Goal: Task Accomplishment & Management: Manage account settings

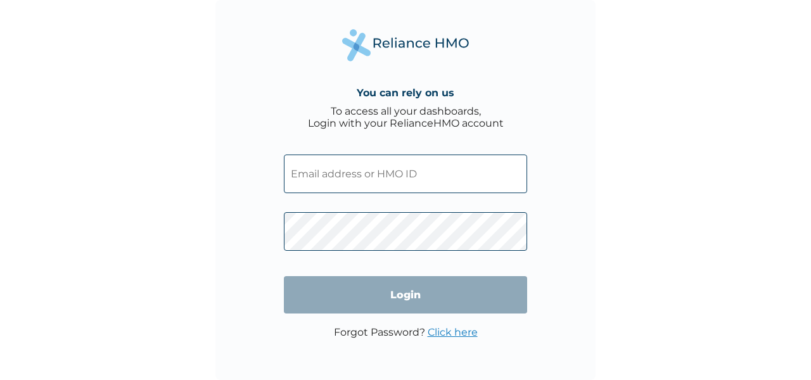
click at [455, 176] on input "text" at bounding box center [405, 174] width 243 height 39
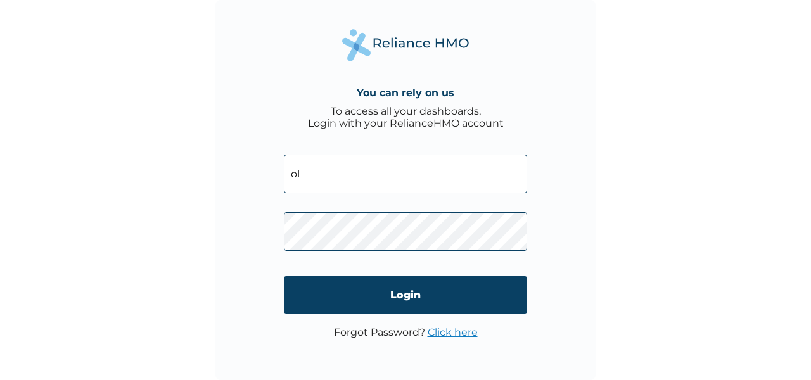
type input "[EMAIL_ADDRESS][DOMAIN_NAME]"
click input "Login" at bounding box center [405, 294] width 243 height 37
